Goal: Task Accomplishment & Management: Use online tool/utility

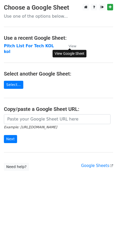
click at [74, 46] on small "View" at bounding box center [73, 46] width 8 height 4
click at [35, 46] on strong "Pitch List For Tech KOL" at bounding box center [29, 46] width 50 height 5
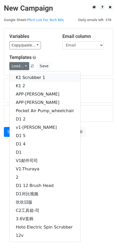
click at [37, 77] on link "K1 Scrubber 1" at bounding box center [45, 77] width 71 height 8
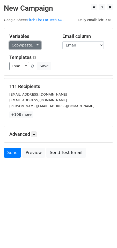
click at [36, 46] on link "Copy/paste..." at bounding box center [25, 45] width 32 height 8
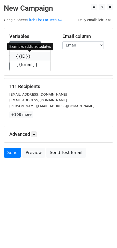
click at [32, 58] on icon at bounding box center [34, 56] width 4 height 4
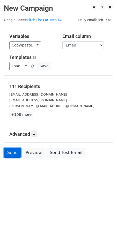
click at [8, 154] on link "Send" at bounding box center [12, 153] width 17 height 10
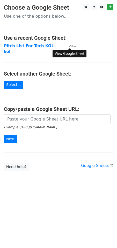
click at [71, 45] on small "View" at bounding box center [73, 46] width 8 height 4
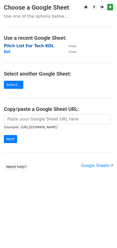
click at [35, 46] on strong "Pitch List For Tech KOL" at bounding box center [29, 46] width 50 height 5
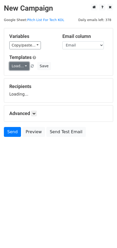
click at [25, 66] on link "Load..." at bounding box center [19, 66] width 20 height 8
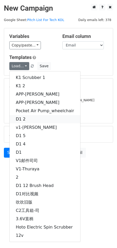
click at [30, 117] on link "D1 2" at bounding box center [45, 119] width 71 height 8
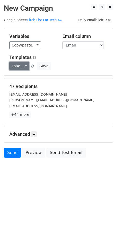
click at [26, 69] on link "Load..." at bounding box center [19, 66] width 20 height 8
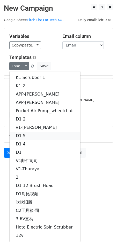
click at [25, 139] on link "D1 5" at bounding box center [45, 136] width 71 height 8
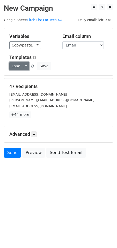
click at [26, 64] on link "Load..." at bounding box center [19, 66] width 20 height 8
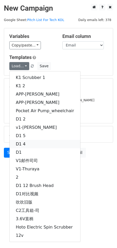
click at [27, 143] on link "D1 4" at bounding box center [45, 144] width 71 height 8
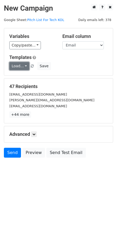
click at [26, 68] on link "Load..." at bounding box center [19, 66] width 20 height 8
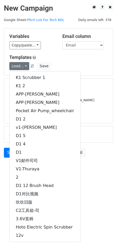
drag, startPoint x: 52, startPoint y: 52, endPoint x: 48, endPoint y: 65, distance: 14.2
click at [52, 52] on div "Variables Copy/paste... {{ID}} {{Email}} Email column ID Email Templates Load..…" at bounding box center [58, 51] width 109 height 47
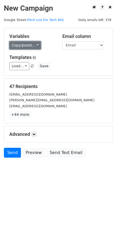
click at [36, 43] on link "Copy/paste..." at bounding box center [25, 45] width 32 height 8
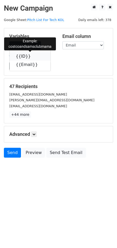
drag, startPoint x: 29, startPoint y: 56, endPoint x: 23, endPoint y: 58, distance: 6.5
click at [32, 56] on icon at bounding box center [34, 56] width 4 height 4
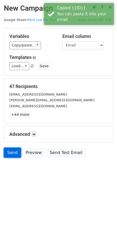
click at [14, 154] on link "Send" at bounding box center [12, 153] width 17 height 10
